Goal: Task Accomplishment & Management: Manage account settings

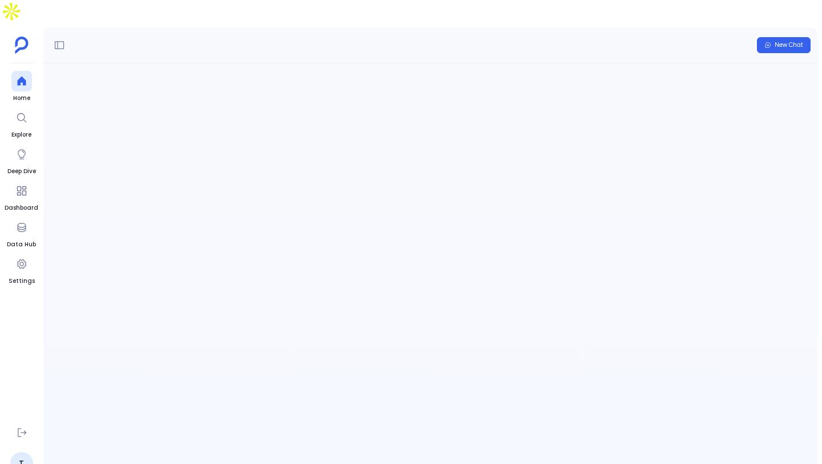
click at [500, 249] on div "Conversation not found Conversación no encontrada Conversazione non trovata Con…" at bounding box center [430, 272] width 774 height 418
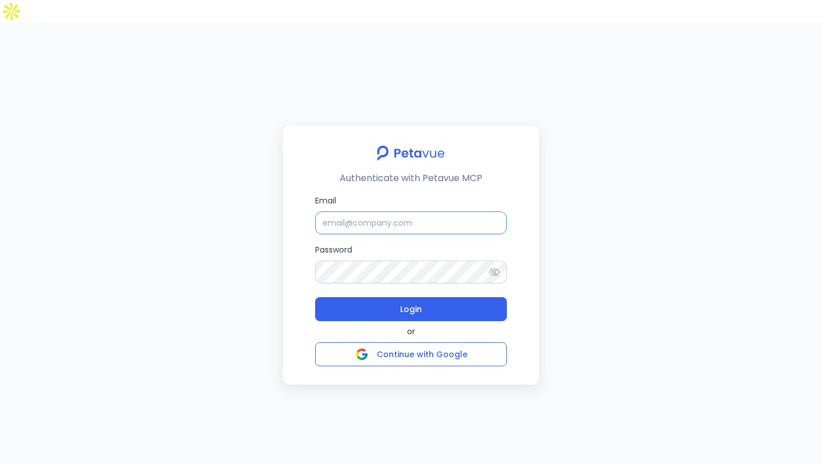
click at [359, 211] on input "Email" at bounding box center [411, 222] width 192 height 23
type input "support+turingvuestag@petavue.com"
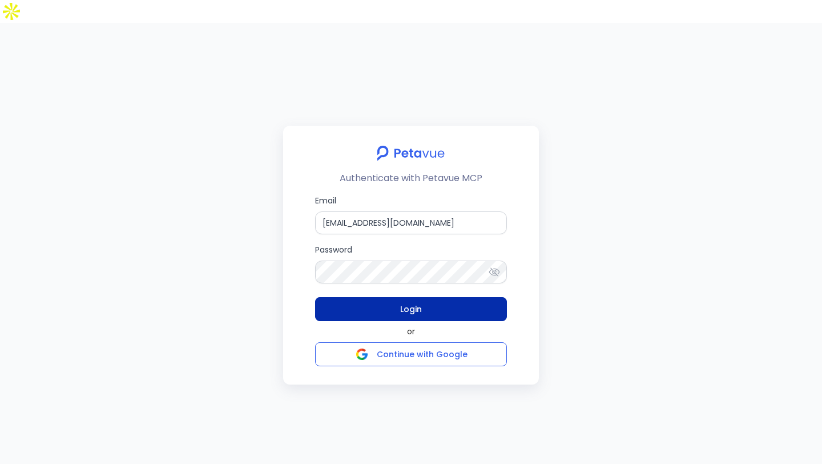
click at [418, 301] on span "Login" at bounding box center [411, 309] width 22 height 16
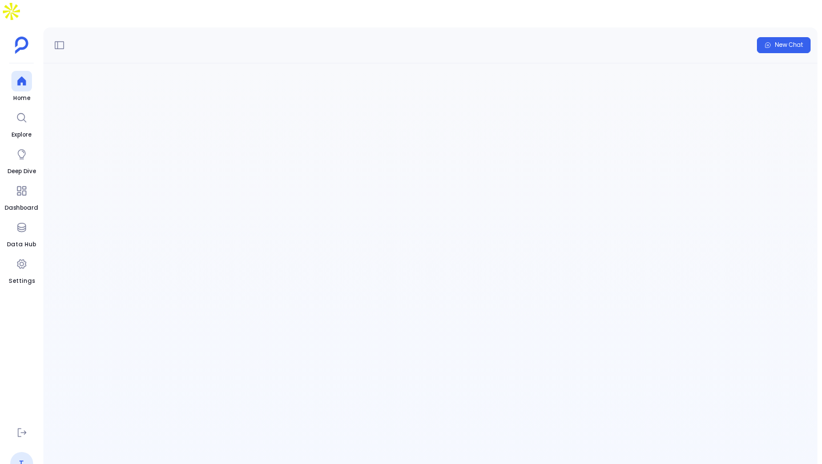
click at [26, 452] on link "T" at bounding box center [21, 463] width 23 height 23
